Goal: Check status: Check status

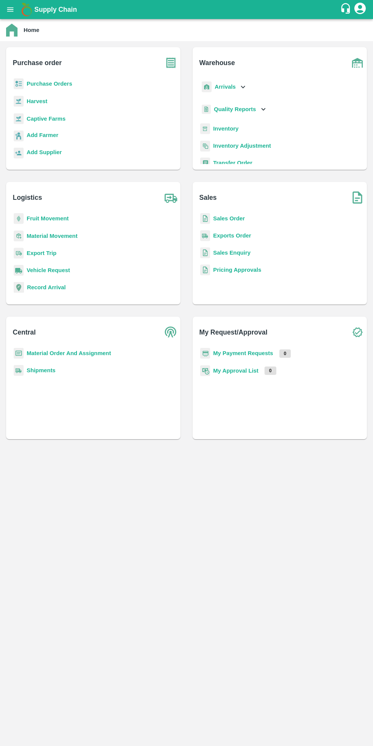
click at [258, 353] on b "My Payment Requests" at bounding box center [243, 353] width 60 height 6
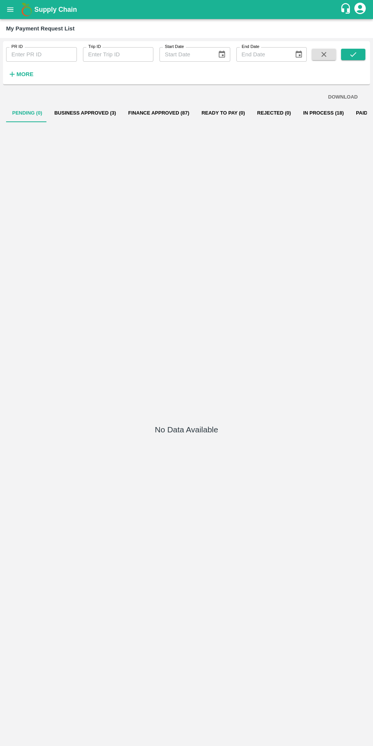
click at [305, 113] on button "In Process (18)" at bounding box center [323, 113] width 53 height 18
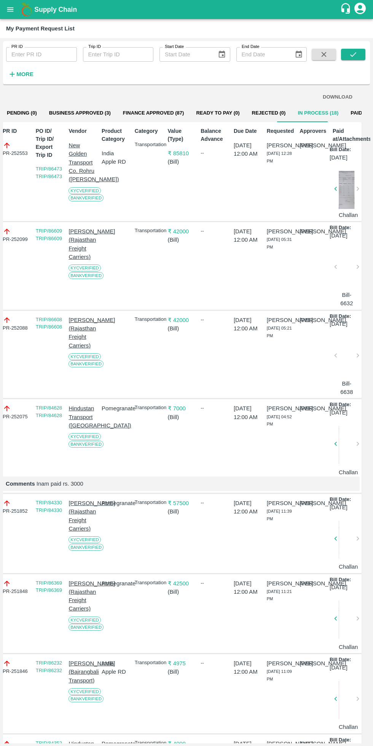
scroll to position [0, 5]
